Goal: Contribute content: Add original content to the website for others to see

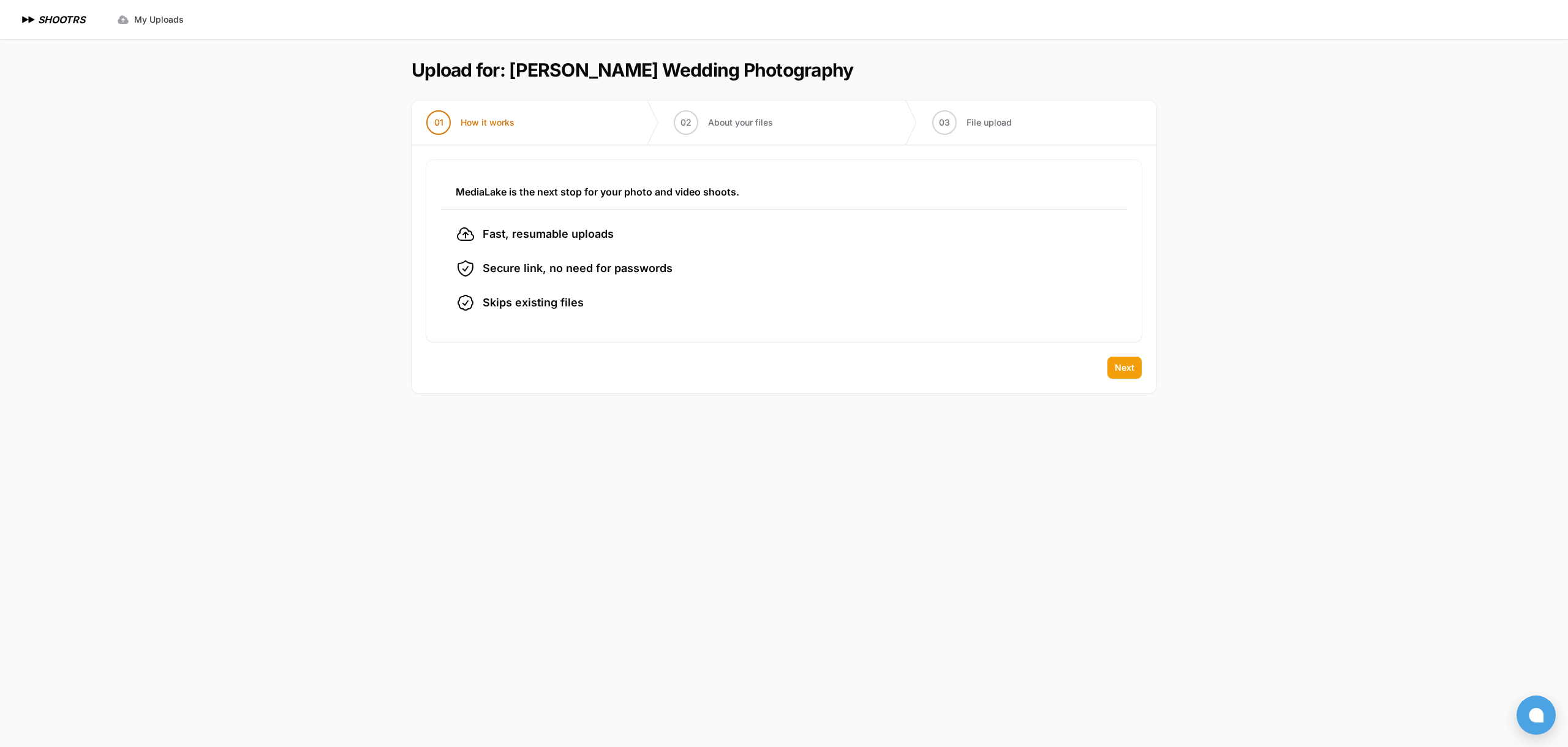
click at [1125, 363] on span "Next" at bounding box center [1125, 367] width 20 height 12
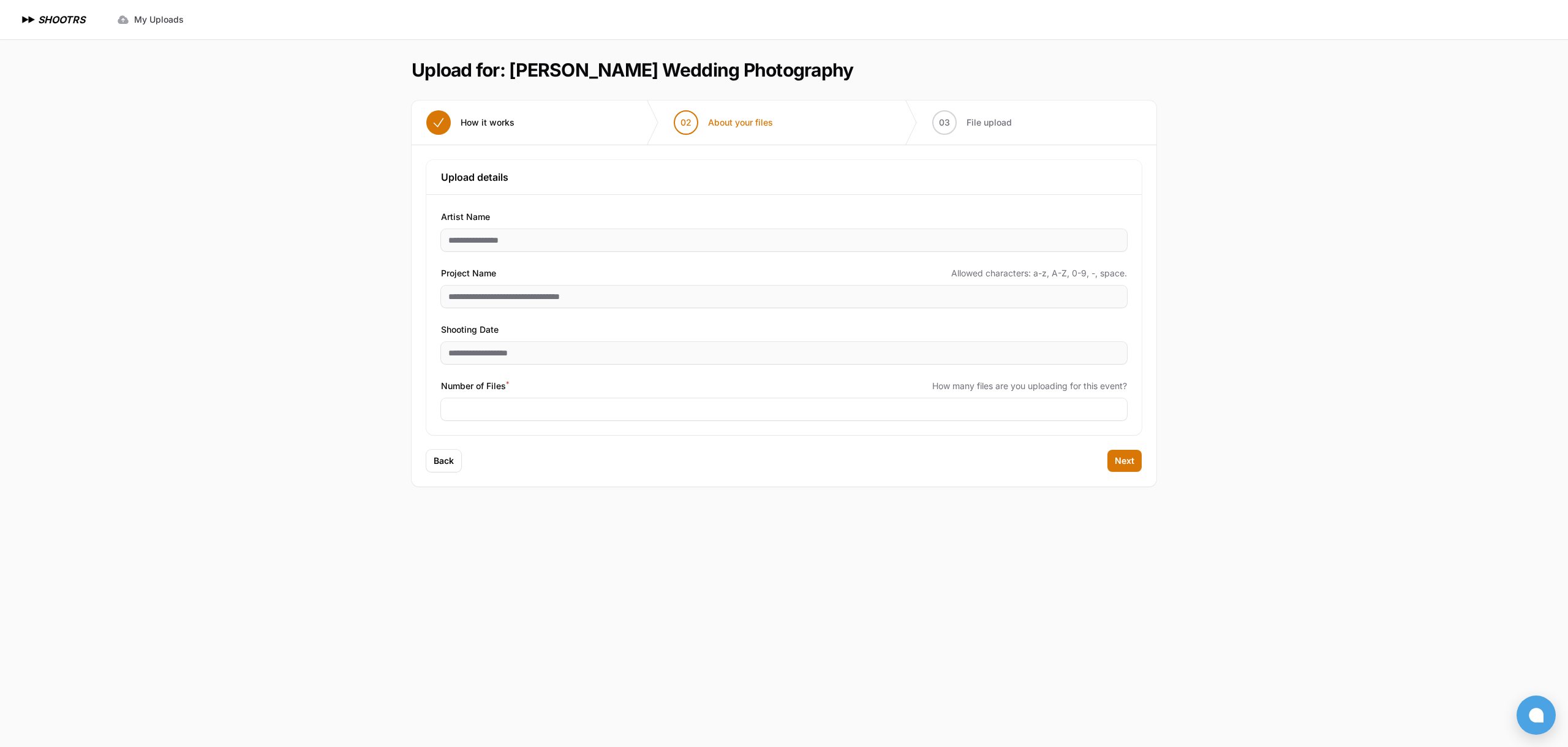
click at [253, 331] on div "Expand sidebar Collapse sidebar SHOOTRS SHOOTRS My Uploads" at bounding box center [784, 373] width 1568 height 747
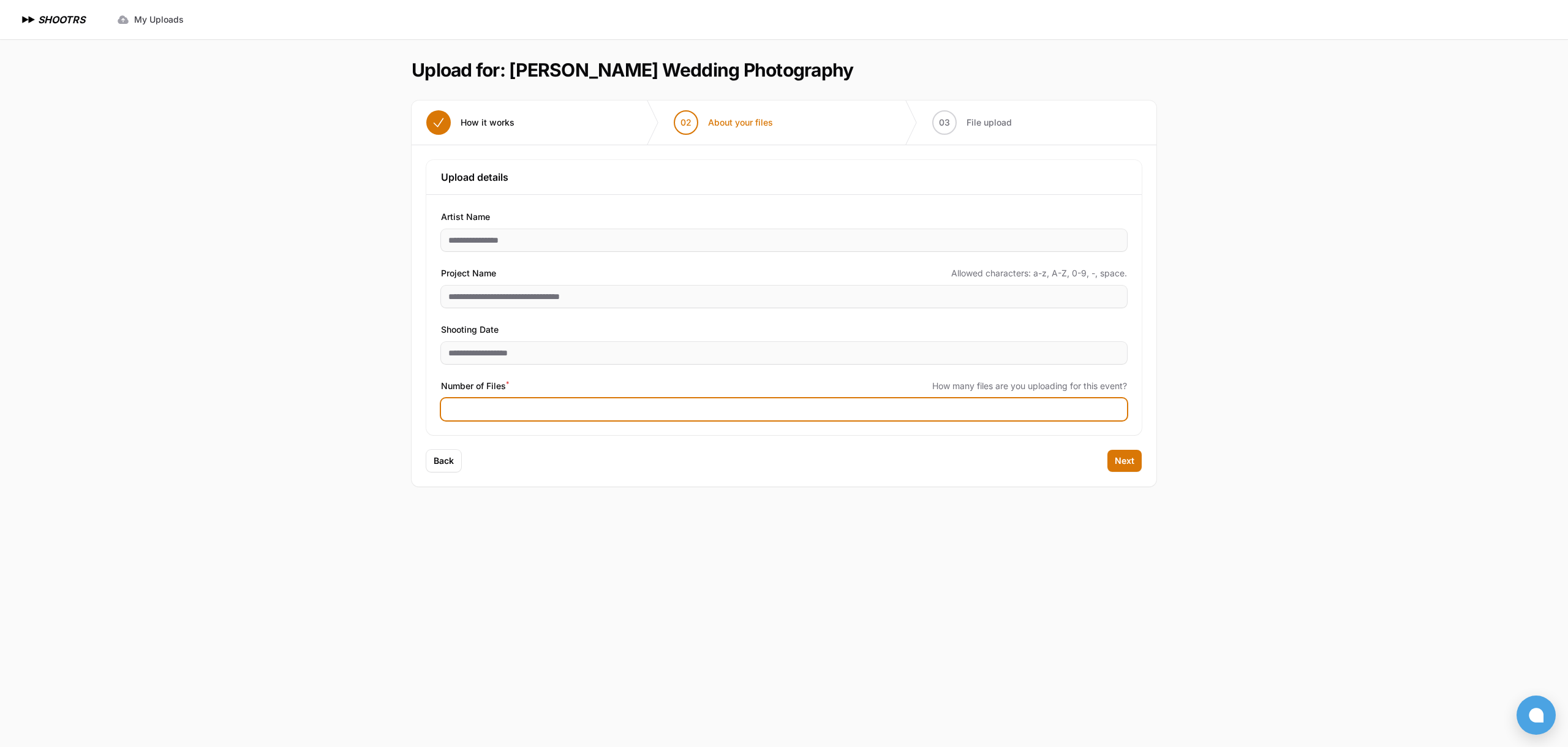
click at [520, 401] on input "Number of Files *" at bounding box center [784, 409] width 686 height 22
type input "****"
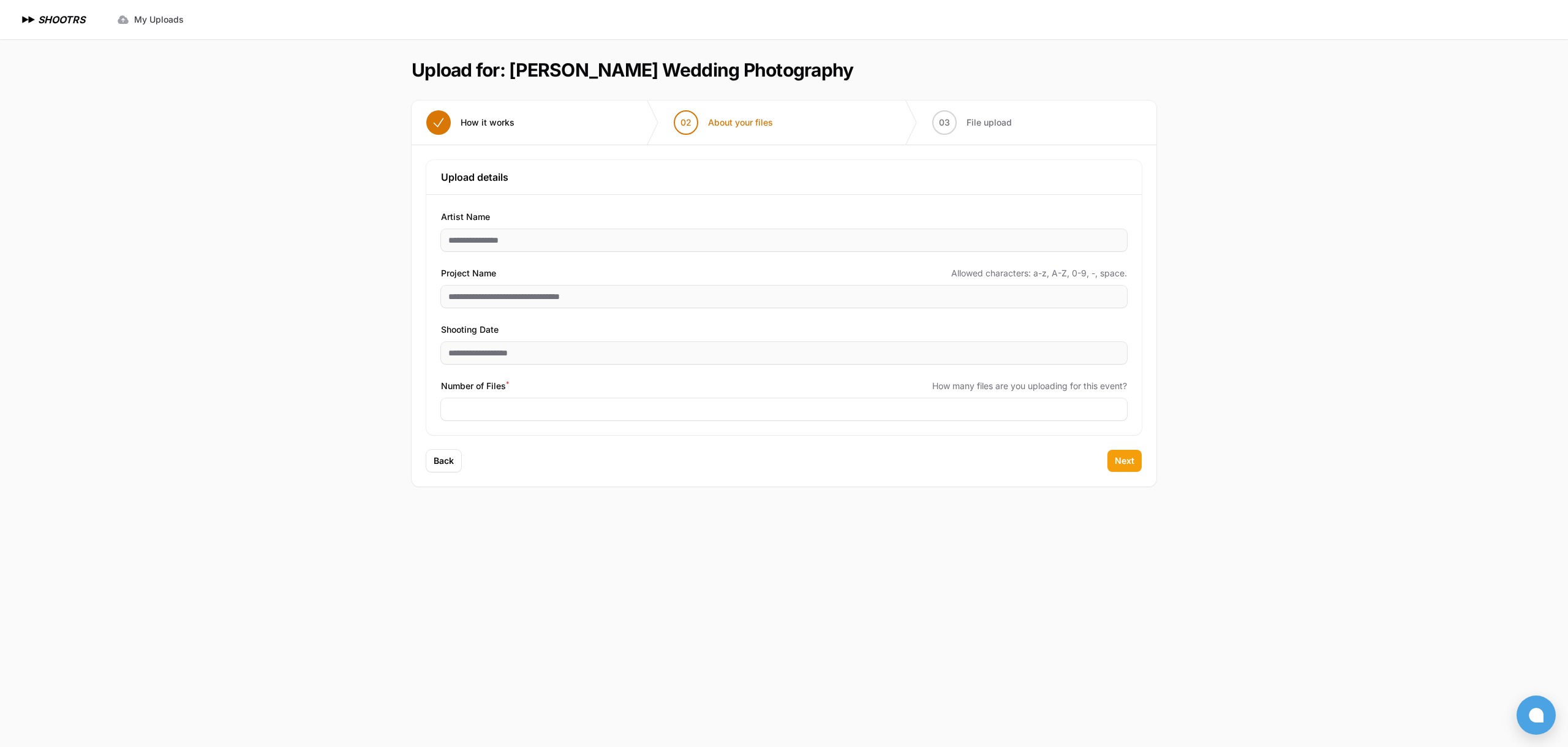
click at [1122, 462] on span "Next" at bounding box center [1125, 460] width 20 height 12
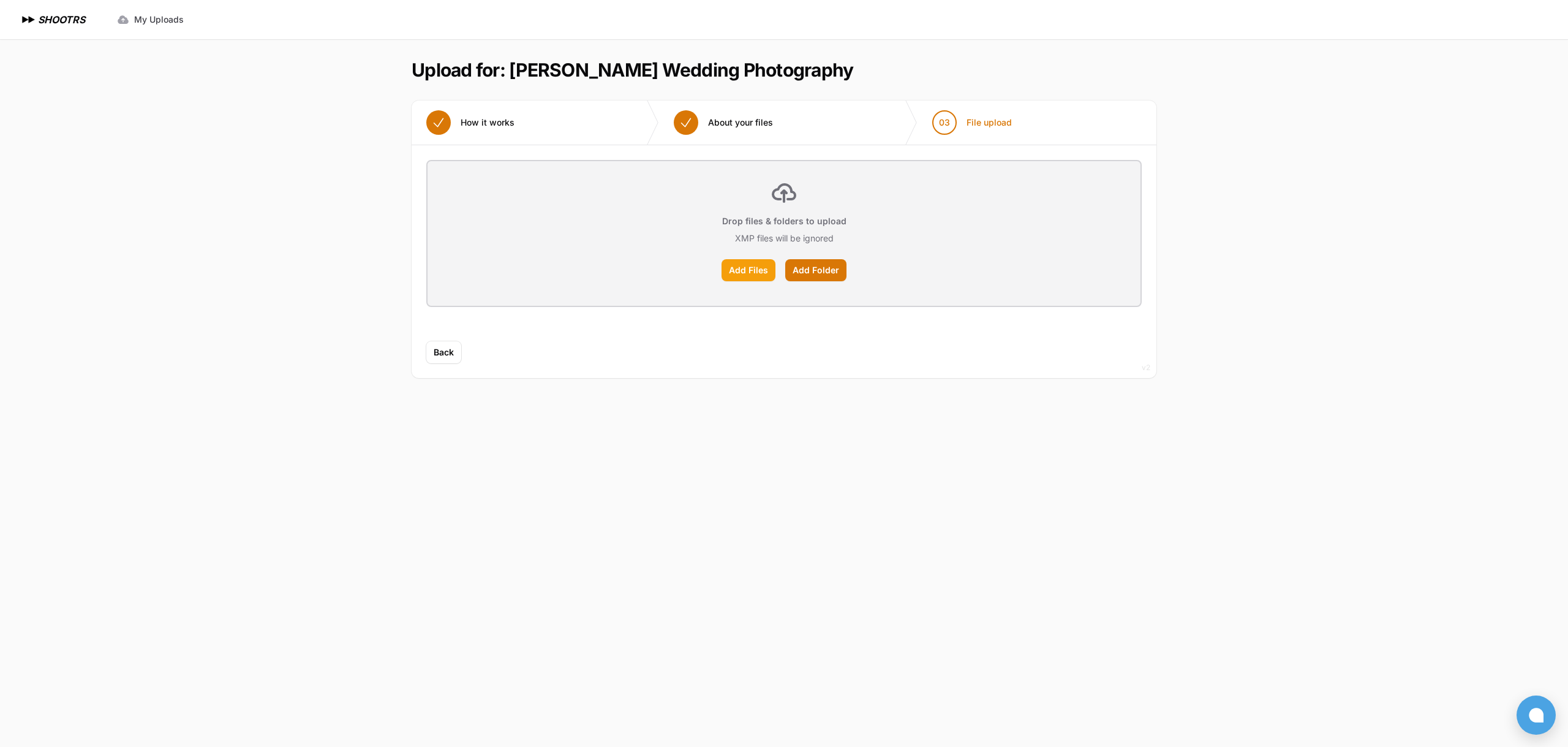
click at [731, 266] on label "Add Files" at bounding box center [748, 270] width 54 height 22
click at [0, 0] on input "Add Files" at bounding box center [0, 0] width 0 height 0
